Goal: Use online tool/utility: Utilize a website feature to perform a specific function

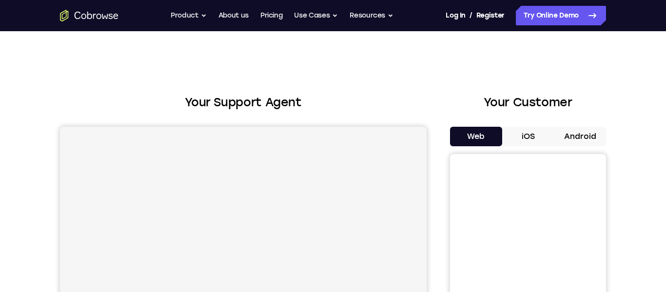
click at [583, 137] on button "Android" at bounding box center [580, 137] width 52 height 20
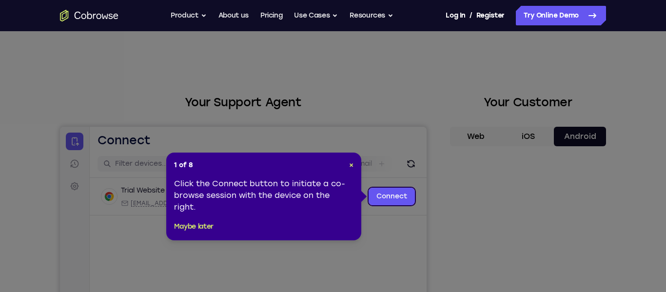
click at [298, 199] on div "Click the Connect button to initiate a co-browse session with the device on the…" at bounding box center [263, 195] width 179 height 35
click at [374, 191] on link "Connect" at bounding box center [392, 197] width 46 height 18
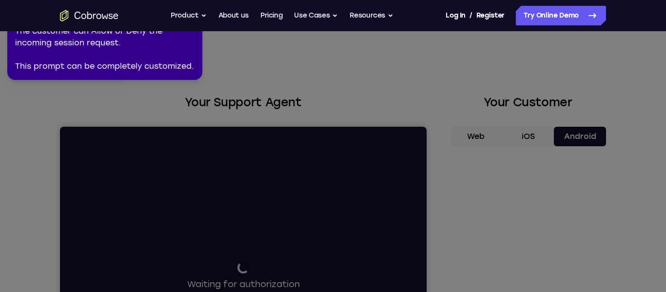
click at [508, 219] on icon at bounding box center [331, 144] width 670 height 296
click at [307, 74] on icon at bounding box center [331, 144] width 670 height 296
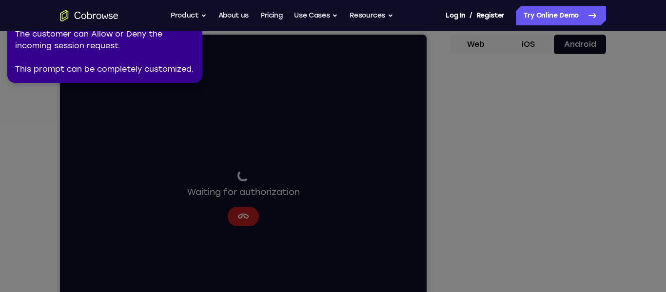
scroll to position [91, 0]
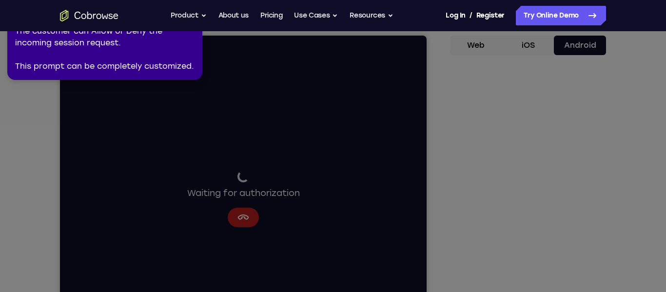
click at [525, 193] on icon at bounding box center [331, 144] width 670 height 296
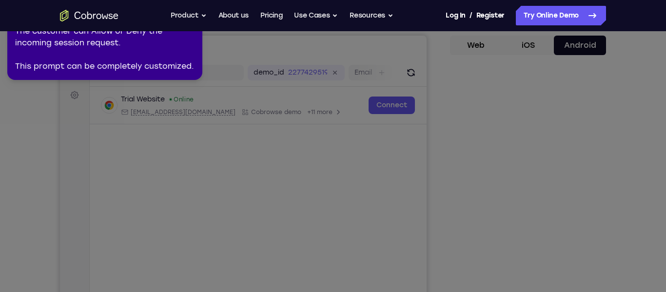
click at [267, 131] on icon at bounding box center [331, 144] width 670 height 296
click at [363, 107] on icon at bounding box center [331, 144] width 670 height 296
click at [392, 104] on icon at bounding box center [331, 144] width 670 height 296
click at [557, 9] on link "Try Online Demo" at bounding box center [561, 16] width 90 height 20
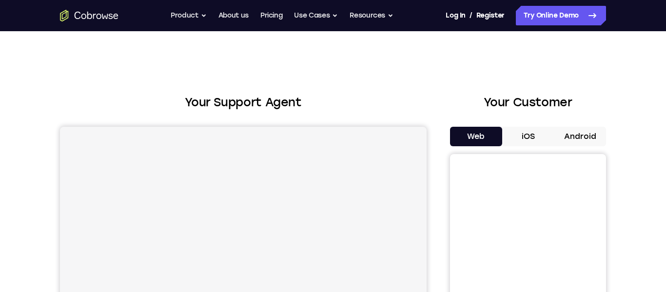
click at [589, 141] on button "Android" at bounding box center [580, 137] width 52 height 20
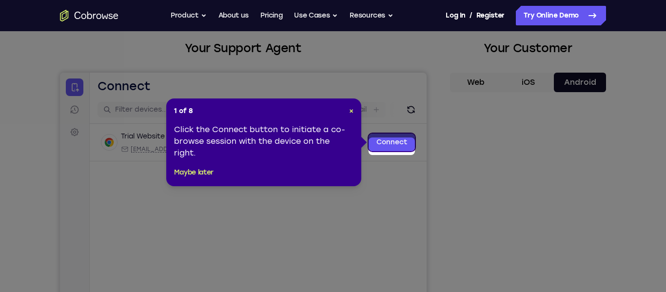
scroll to position [57, 0]
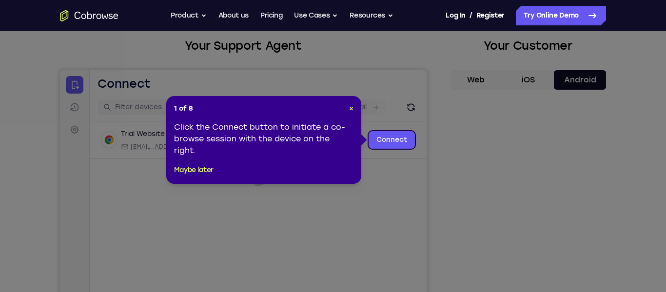
click at [356, 109] on div "1 of 8 × Click the Connect button to initiate a co-browse session with the devi…" at bounding box center [263, 140] width 195 height 88
click at [352, 111] on span "×" at bounding box center [351, 108] width 4 height 8
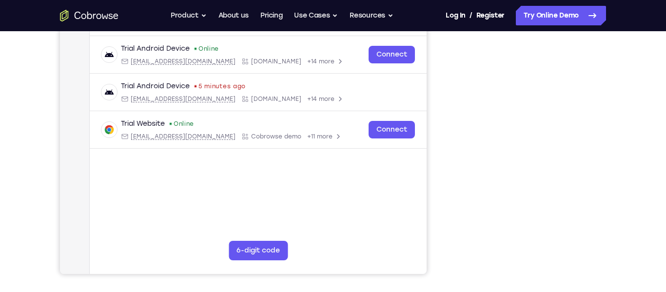
scroll to position [179, 0]
